Goal: Transaction & Acquisition: Download file/media

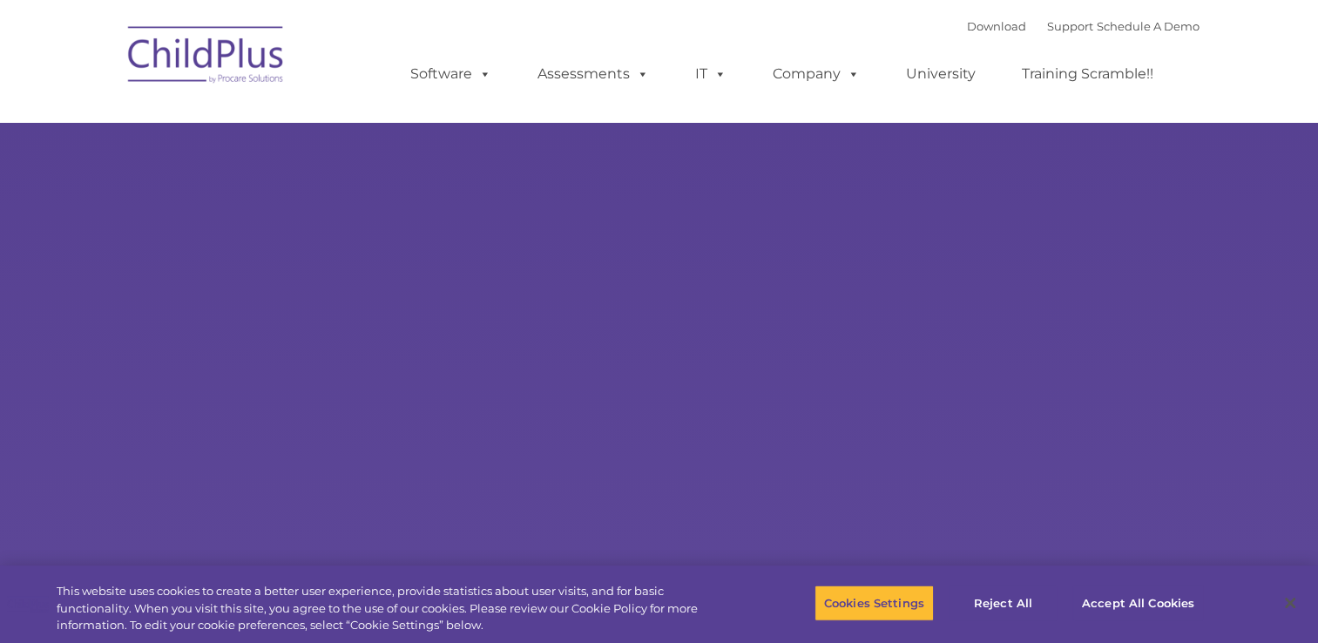
select select "MEDIUM"
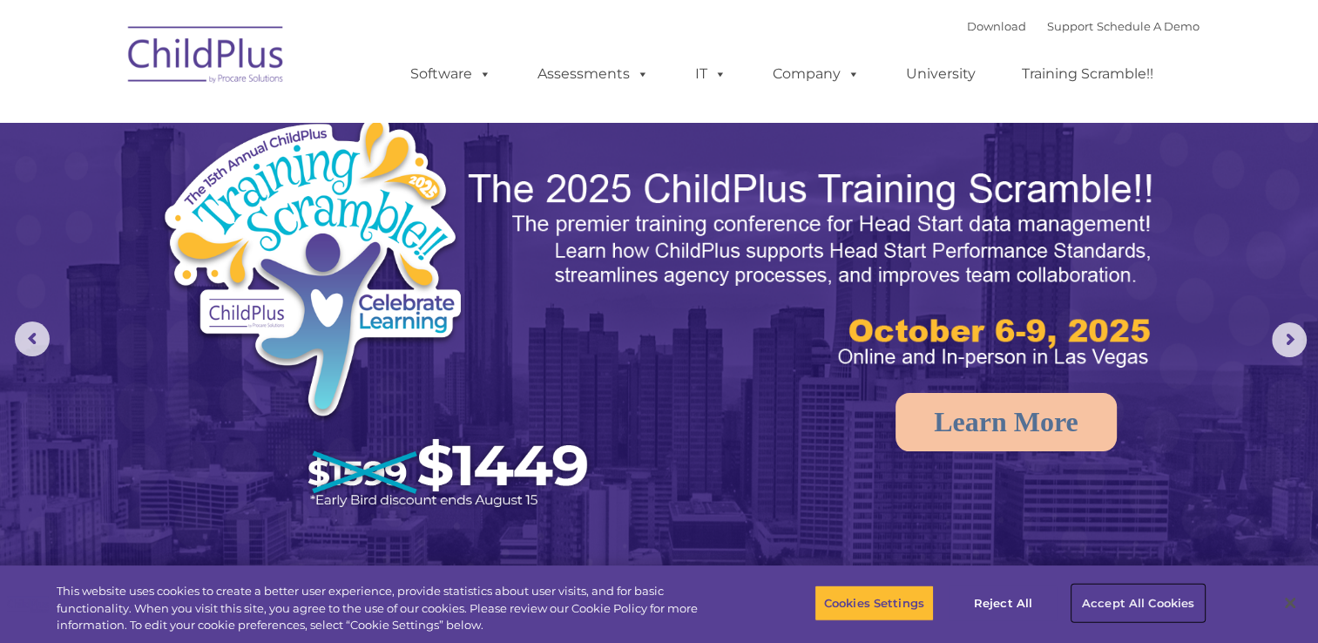
click at [1119, 602] on button "Accept All Cookies" at bounding box center [1139, 603] width 132 height 37
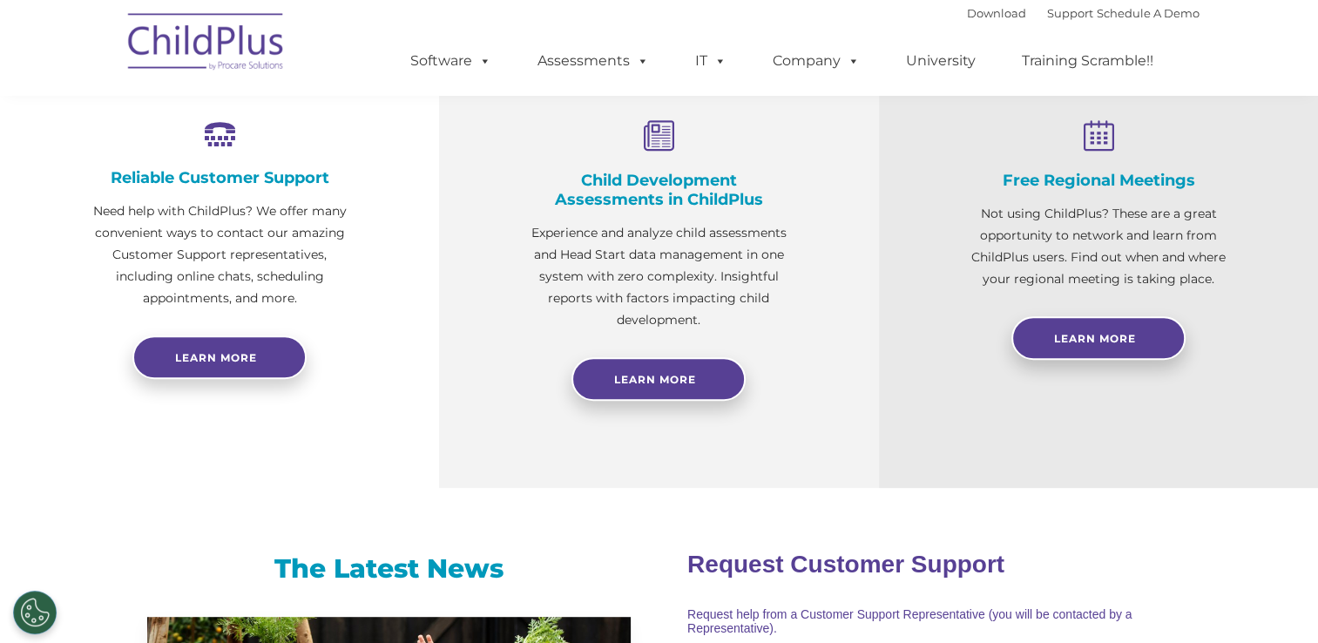
scroll to position [666, 0]
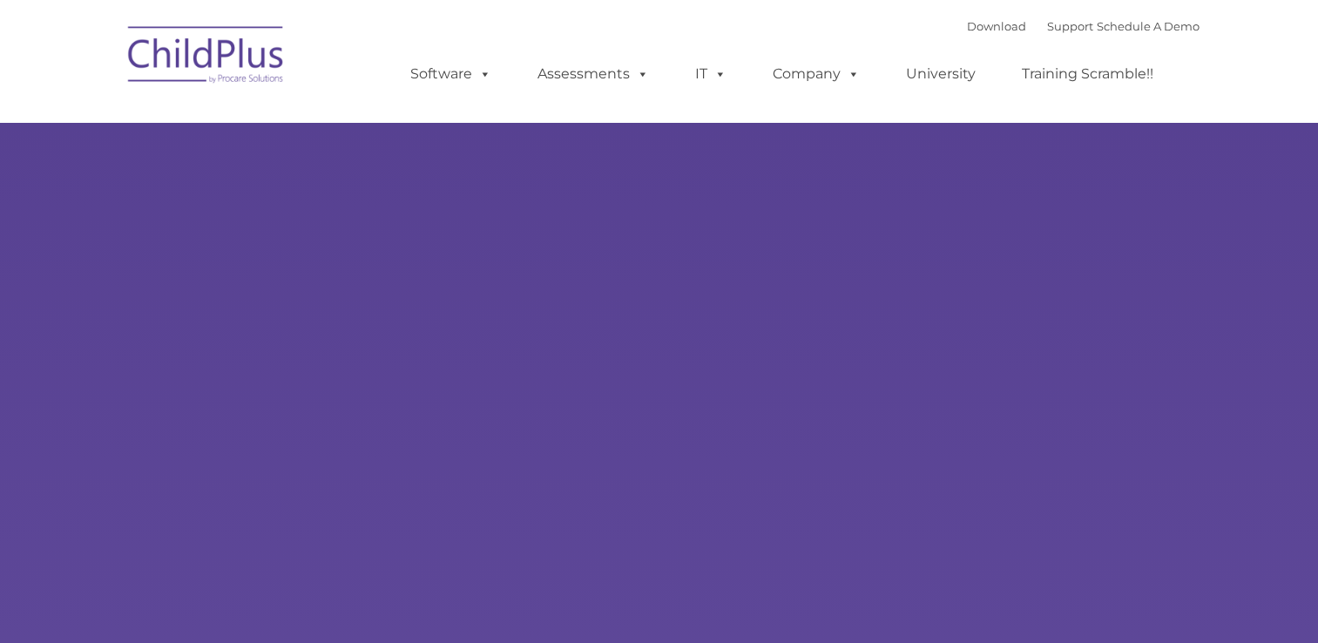
type input ""
select select "MEDIUM"
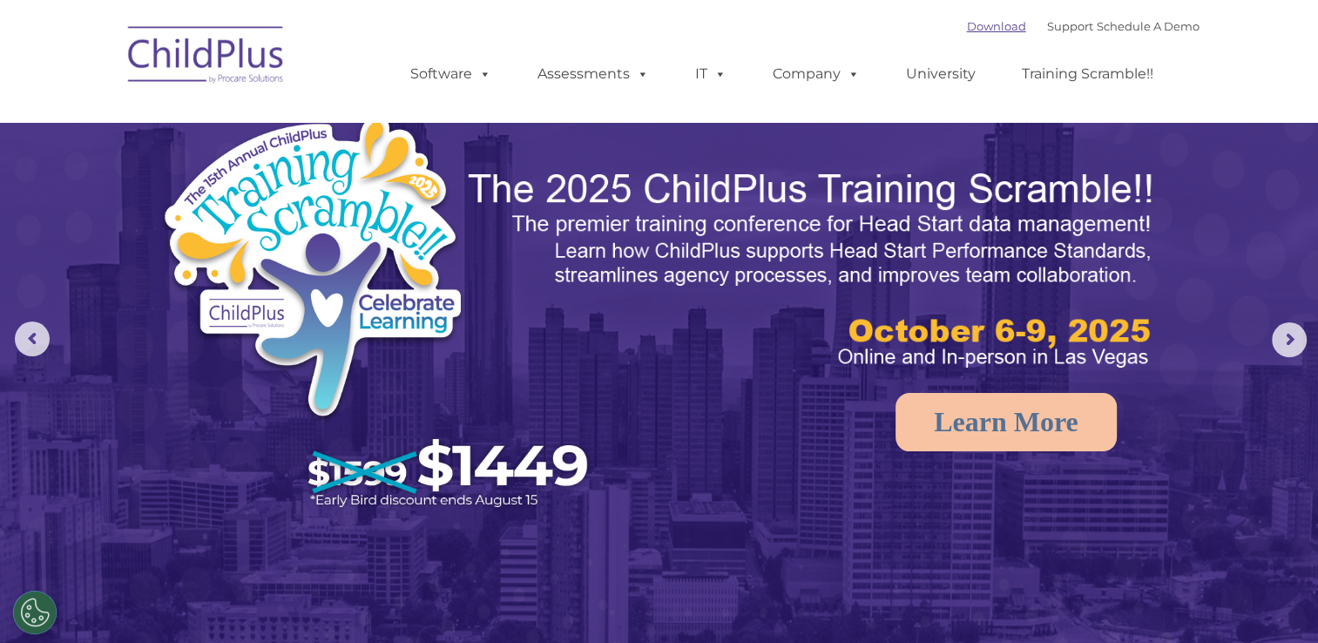
click at [983, 23] on link "Download" at bounding box center [996, 26] width 59 height 14
